Goal: Information Seeking & Learning: Learn about a topic

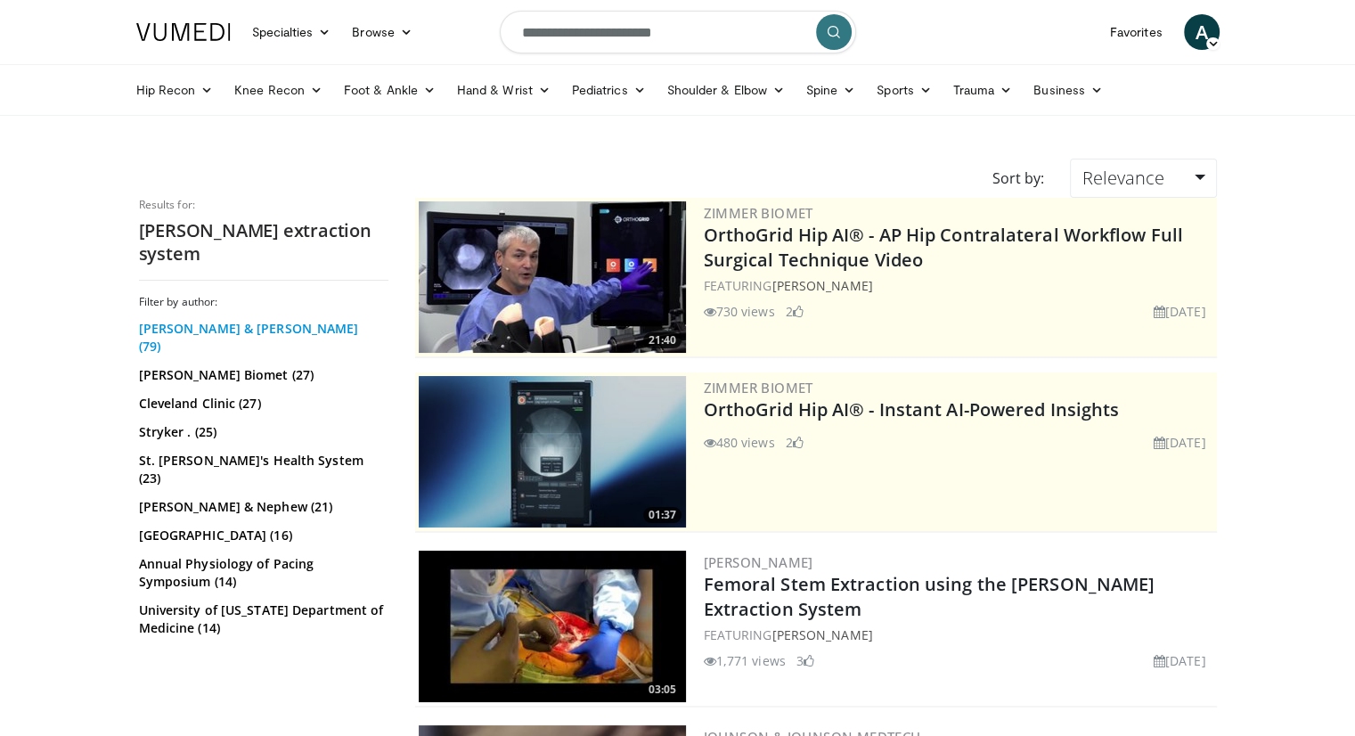
click at [233, 320] on link "[PERSON_NAME] & [PERSON_NAME] (79)" at bounding box center [261, 338] width 245 height 36
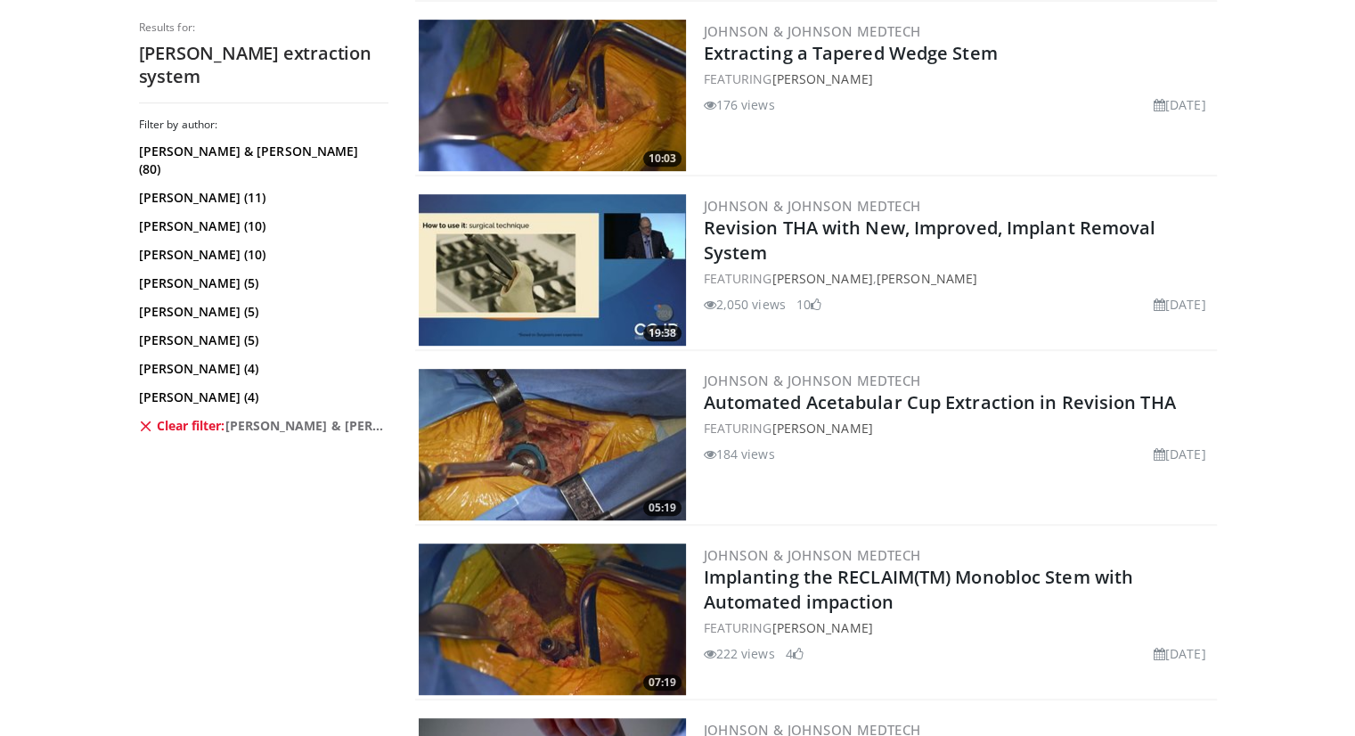
scroll to position [880, 0]
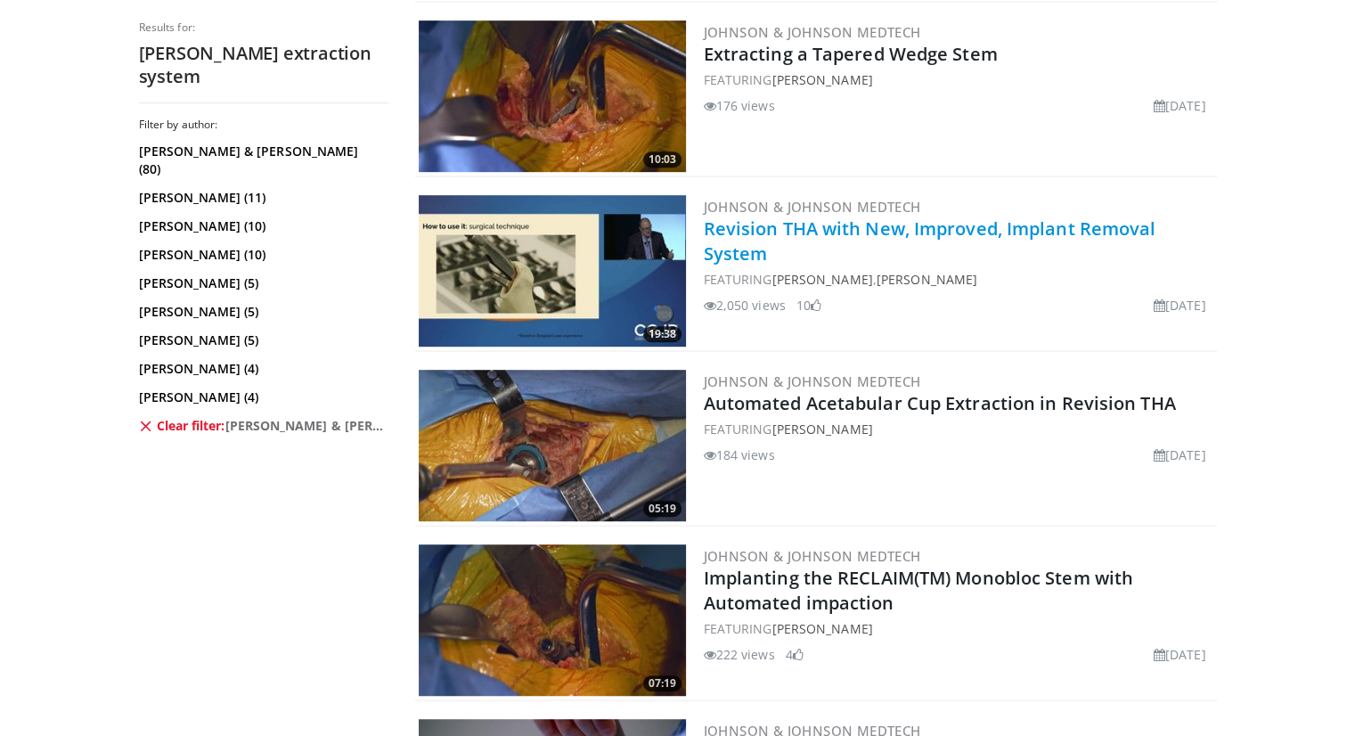
click at [937, 230] on link "Revision THA with New, Improved, Implant Removal System" at bounding box center [930, 241] width 453 height 49
